Goal: Information Seeking & Learning: Learn about a topic

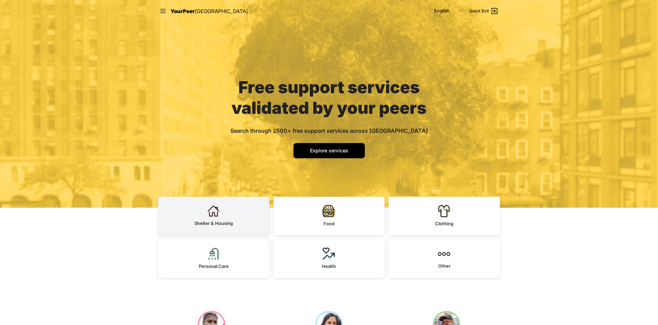
click at [218, 213] on img at bounding box center [213, 211] width 13 height 12
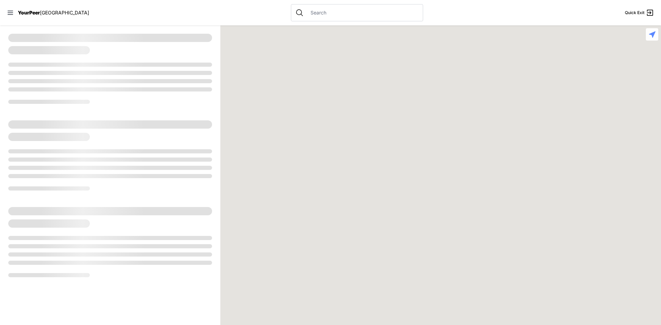
select select "recentlyUpdated"
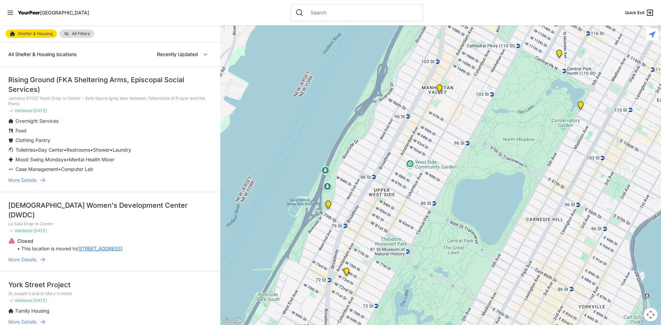
click at [77, 35] on span "All Filters" at bounding box center [81, 34] width 18 height 4
click at [42, 36] on link "Shelter & Housing" at bounding box center [31, 34] width 51 height 8
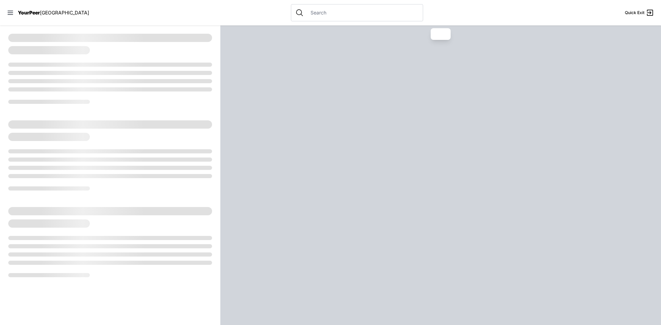
select select "recentlyUpdated"
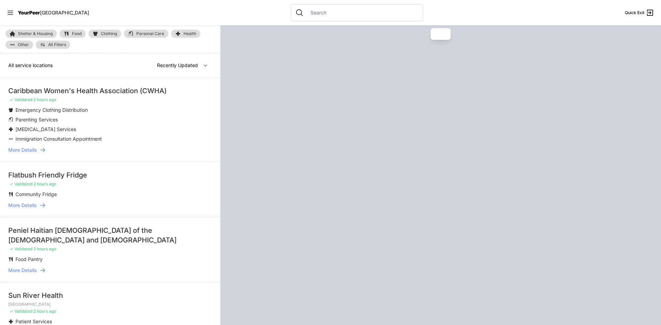
click at [48, 31] on link "Shelter & Housing" at bounding box center [31, 34] width 51 height 8
select select "recentlyUpdated"
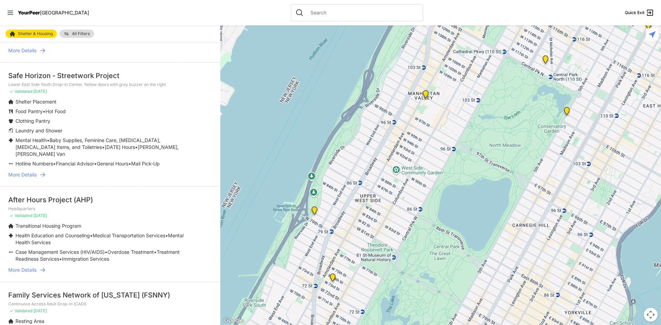
scroll to position [999, 0]
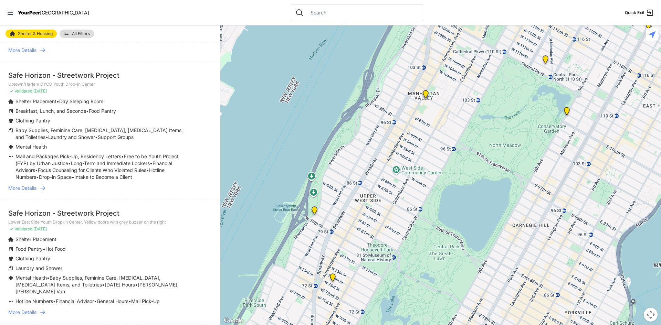
click at [309, 12] on input "text" at bounding box center [362, 12] width 112 height 7
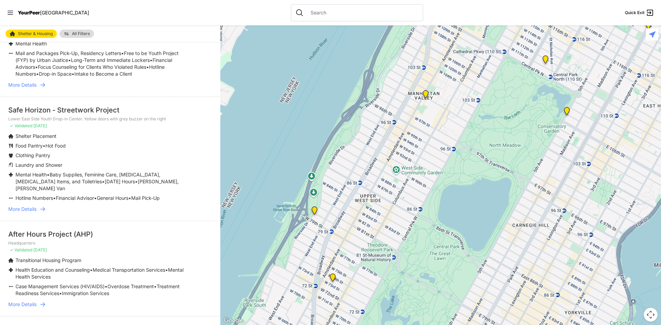
scroll to position [1205, 0]
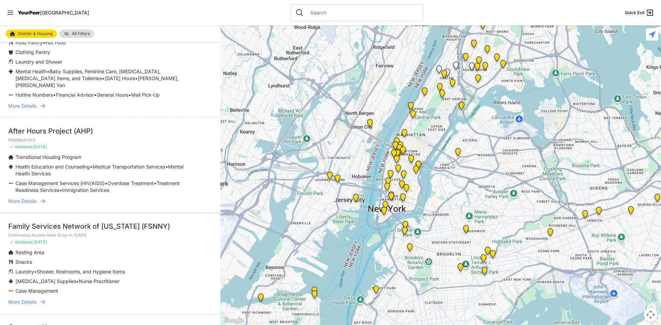
drag, startPoint x: 469, startPoint y: 197, endPoint x: 430, endPoint y: 119, distance: 86.7
click at [430, 120] on div at bounding box center [440, 175] width 441 height 300
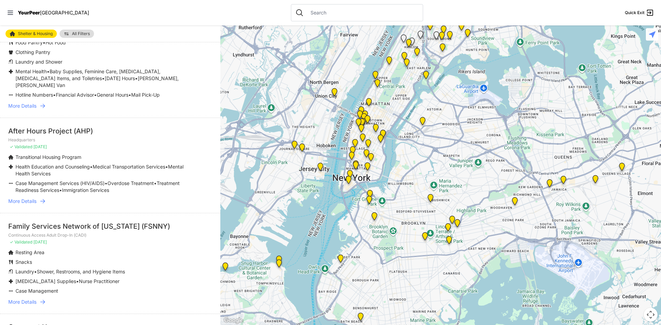
drag, startPoint x: 469, startPoint y: 165, endPoint x: 434, endPoint y: 140, distance: 42.5
click at [434, 140] on div at bounding box center [440, 175] width 441 height 300
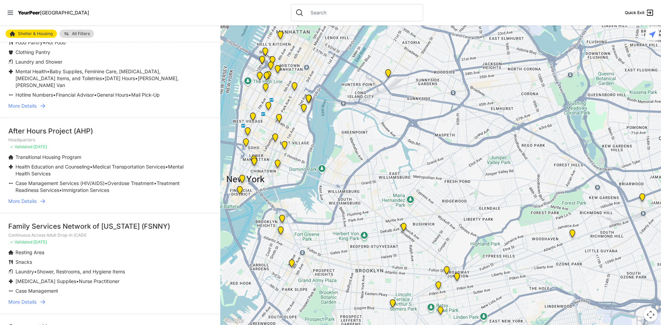
drag, startPoint x: 383, startPoint y: 173, endPoint x: 367, endPoint y: 140, distance: 36.2
click at [367, 140] on div at bounding box center [440, 175] width 441 height 300
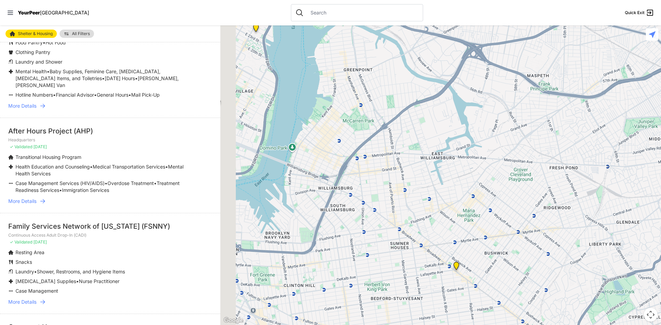
drag, startPoint x: 373, startPoint y: 167, endPoint x: 424, endPoint y: 147, distance: 55.1
click at [424, 148] on div at bounding box center [440, 175] width 441 height 300
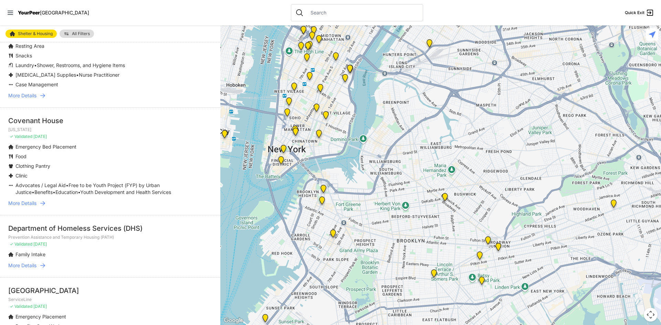
scroll to position [1481, 0]
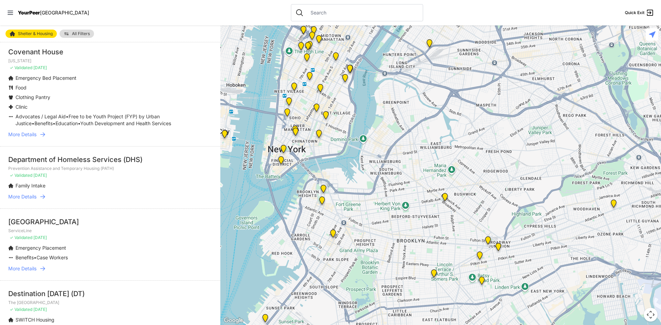
click at [31, 134] on span "More Details" at bounding box center [22, 134] width 28 height 7
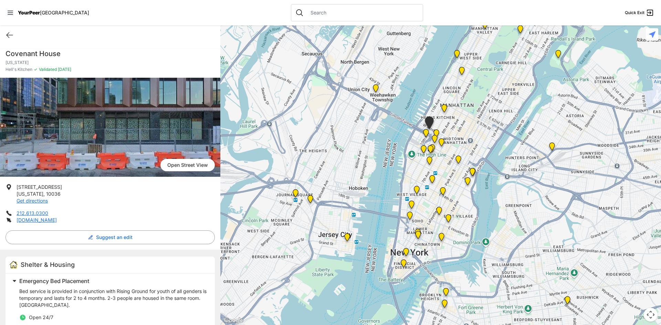
drag, startPoint x: 483, startPoint y: 232, endPoint x: 456, endPoint y: 177, distance: 61.5
click at [456, 177] on div at bounding box center [440, 175] width 441 height 300
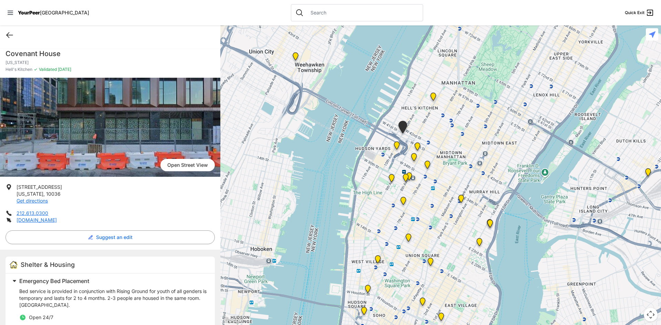
click at [7, 36] on icon at bounding box center [10, 35] width 6 height 5
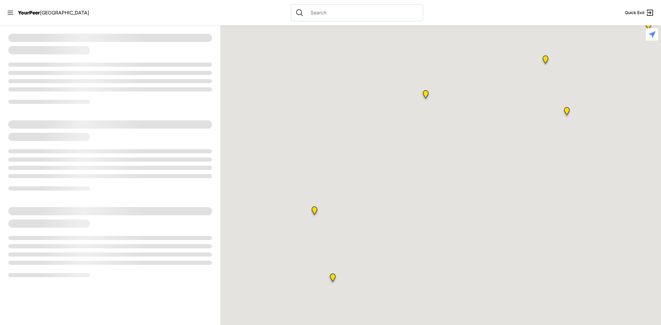
select select "recentlyUpdated"
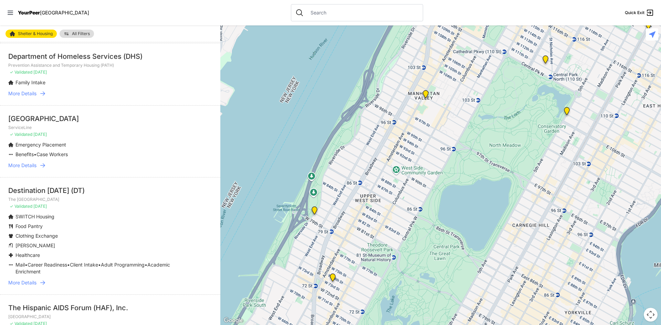
scroll to position [1650, 0]
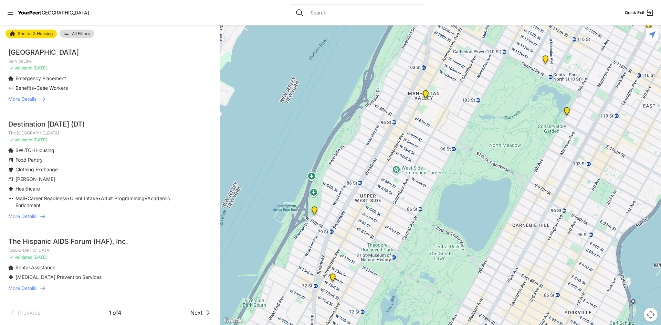
click at [204, 314] on icon at bounding box center [208, 313] width 8 height 8
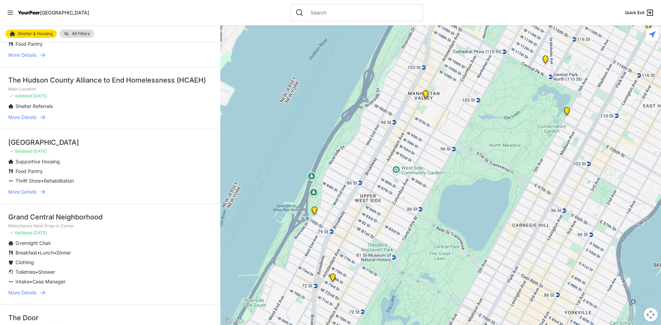
scroll to position [241, 0]
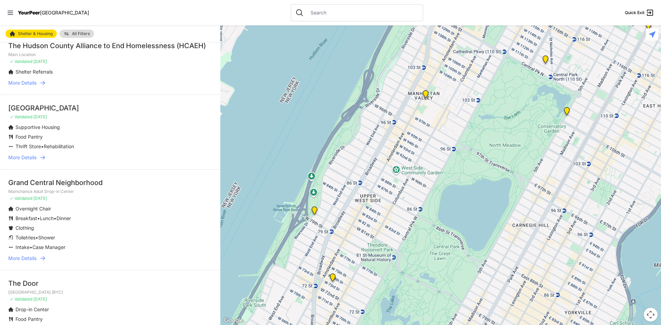
click at [35, 160] on span "More Details" at bounding box center [22, 157] width 28 height 7
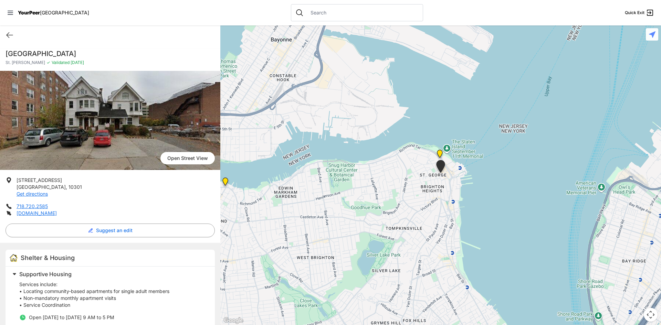
select select "recentlyUpdated"
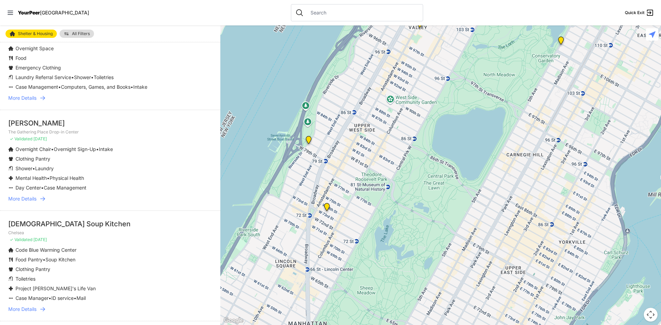
scroll to position [964, 0]
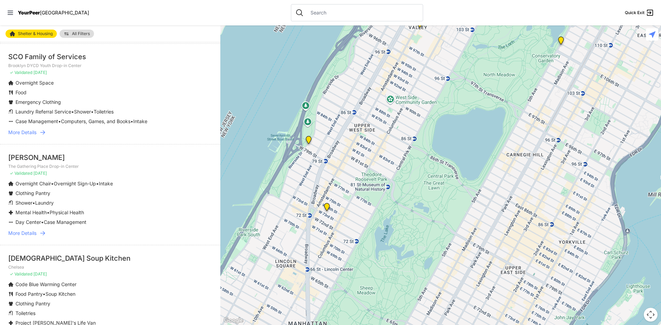
click at [31, 129] on span "More Details" at bounding box center [22, 132] width 28 height 7
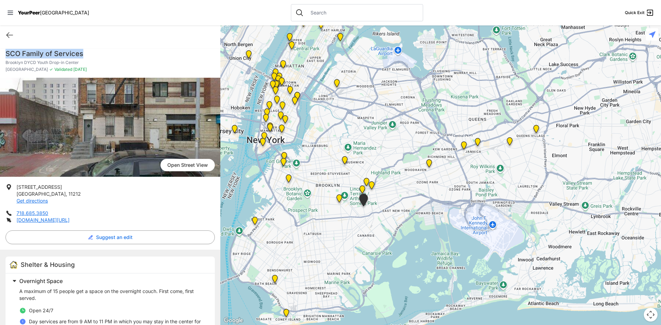
drag, startPoint x: 82, startPoint y: 50, endPoint x: 4, endPoint y: 50, distance: 77.8
click at [4, 50] on div "SCO Family of Services Brooklyn DYCD Youth Drop-in Center Brownsville ✓ Validat…" at bounding box center [110, 63] width 220 height 29
drag, startPoint x: 34, startPoint y: 49, endPoint x: 158, endPoint y: 59, distance: 124.7
click at [157, 63] on p "Brooklyn DYCD Youth Drop-in Center" at bounding box center [110, 63] width 209 height 6
click at [8, 36] on icon at bounding box center [10, 35] width 8 height 8
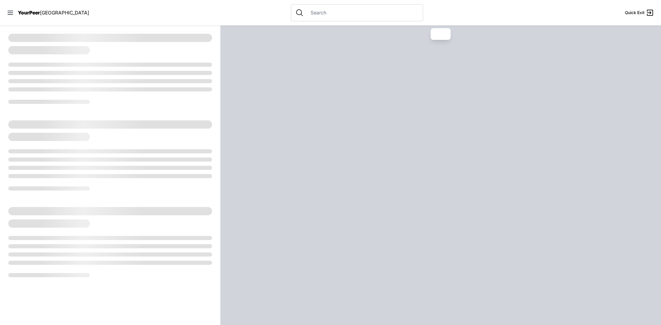
select select "recentlyUpdated"
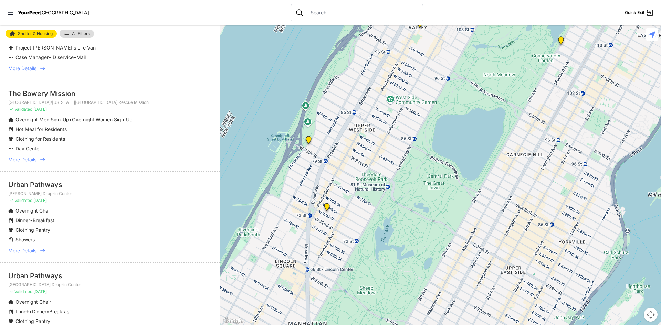
scroll to position [1353, 0]
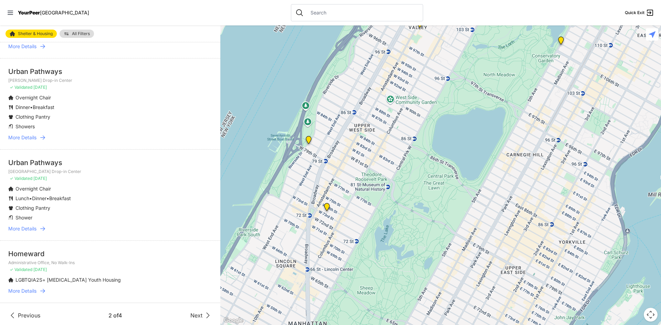
click at [193, 312] on span "Next" at bounding box center [196, 316] width 12 height 8
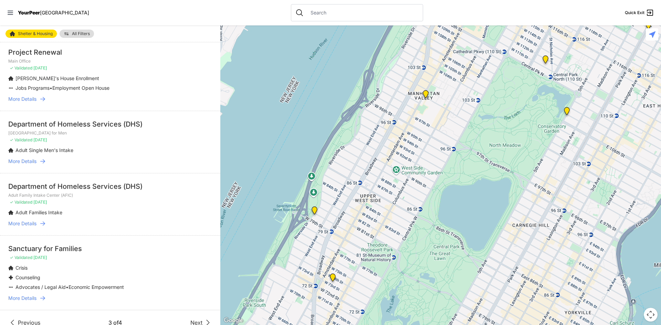
scroll to position [1153, 0]
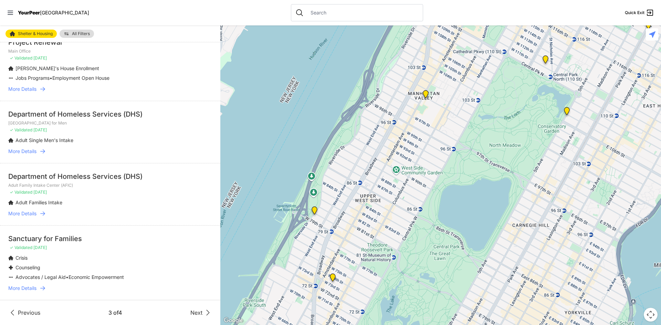
click at [196, 314] on span "Next" at bounding box center [196, 313] width 12 height 8
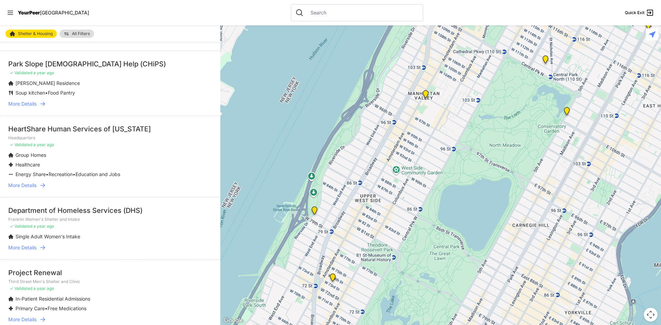
scroll to position [665, 0]
